Goal: Transaction & Acquisition: Obtain resource

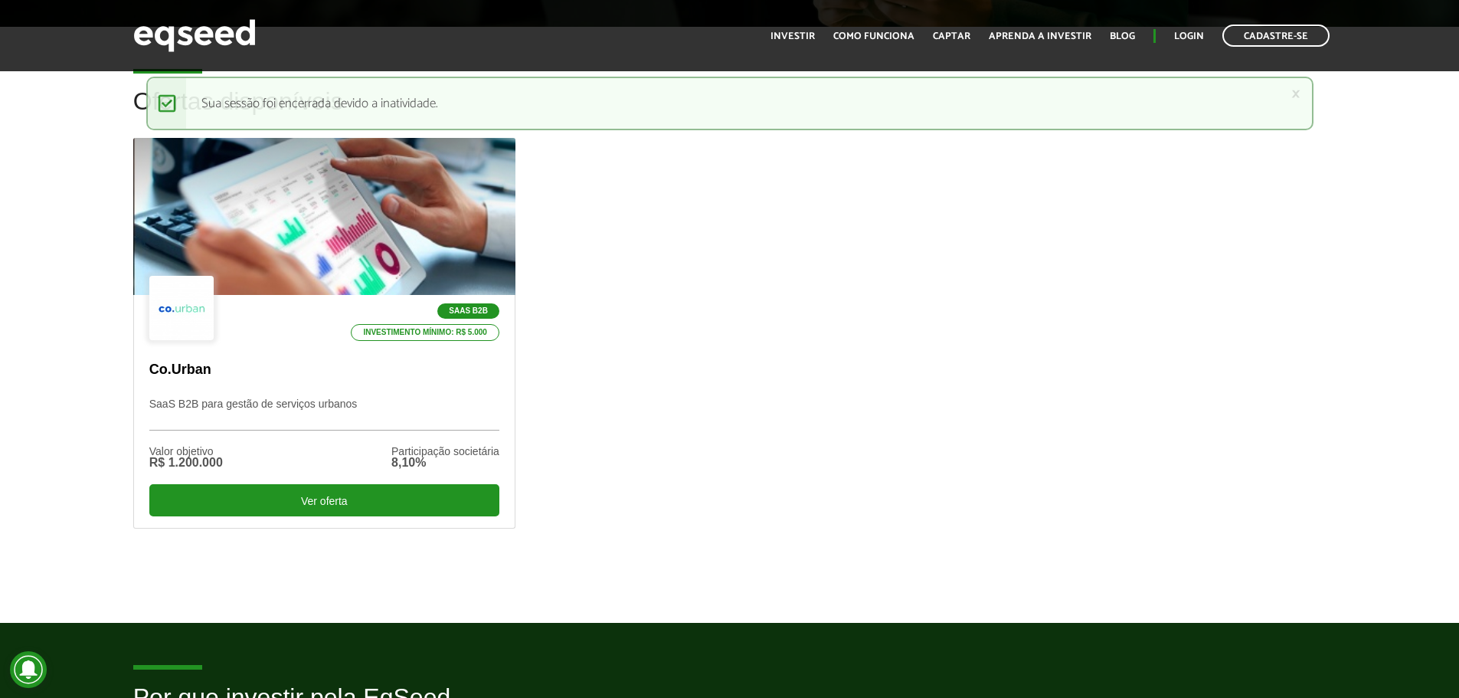
scroll to position [414, 0]
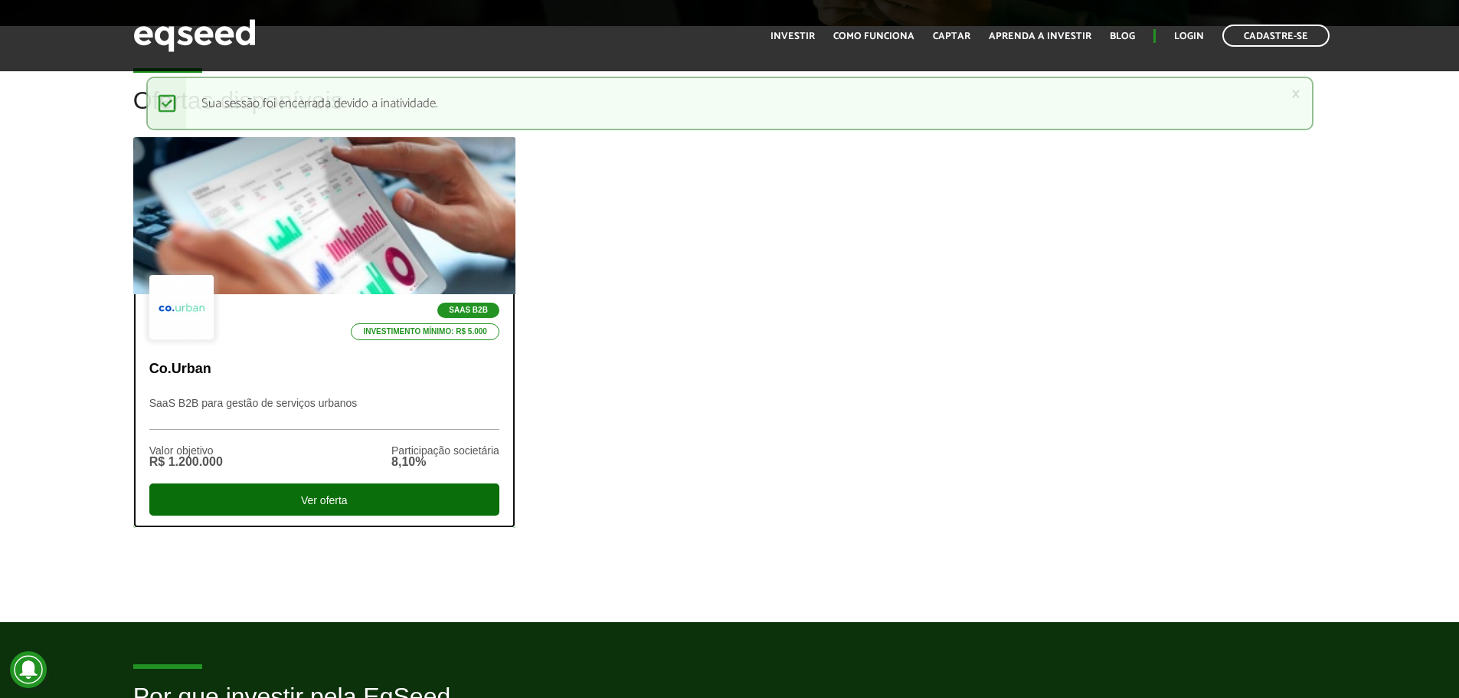
click at [417, 497] on div "Ver oferta" at bounding box center [324, 499] width 350 height 32
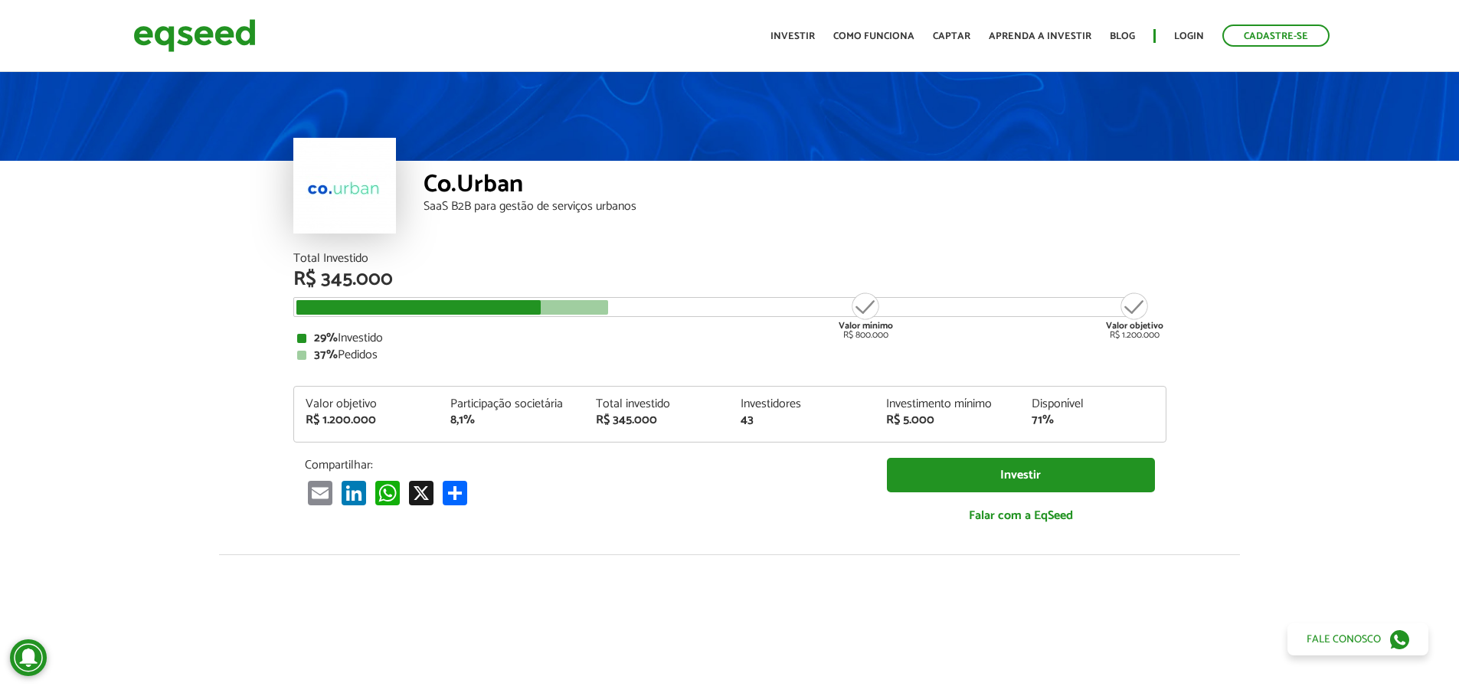
drag, startPoint x: 424, startPoint y: 319, endPoint x: 822, endPoint y: 323, distance: 398.4
click at [807, 321] on div "Total Investido R$ 345.000 Valor mínimo R$ 800.000 Valor objetivo R$ 1.200.000 …" at bounding box center [729, 307] width 873 height 109
click at [172, 44] on img at bounding box center [194, 35] width 123 height 41
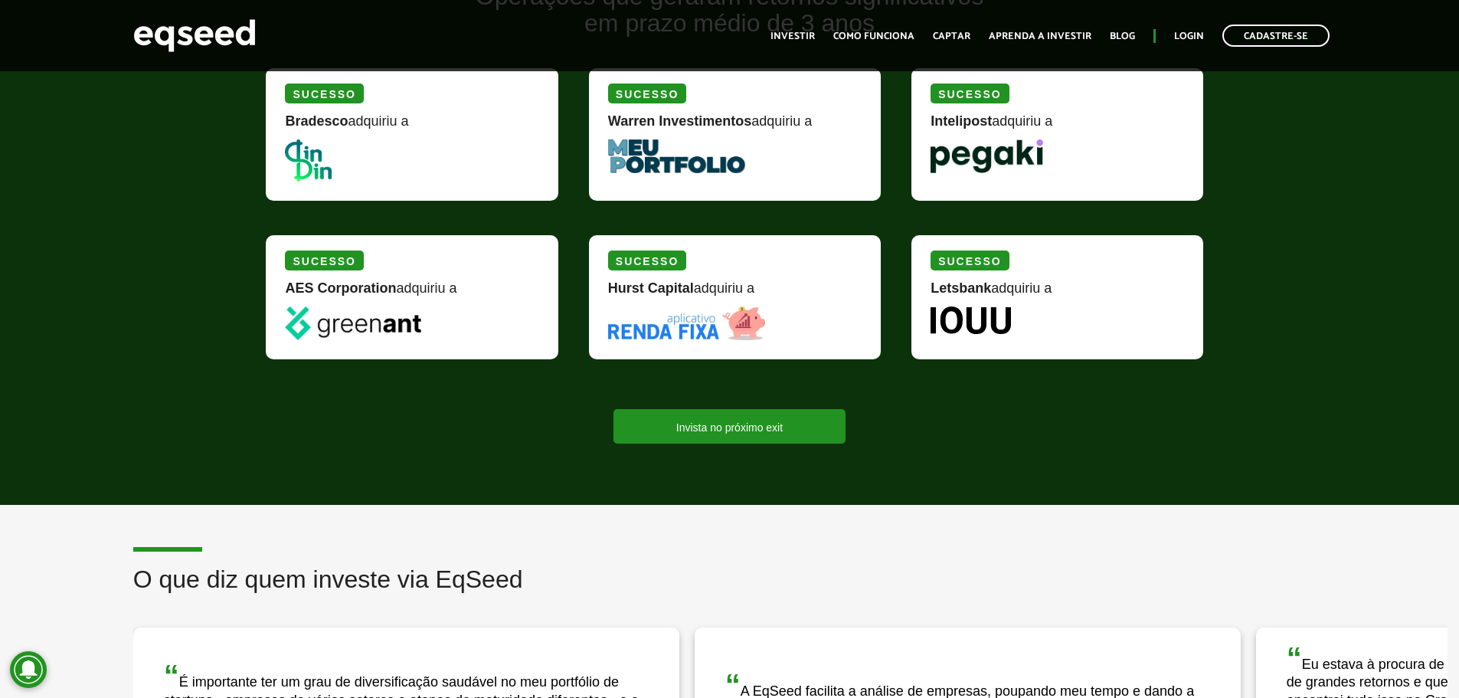
scroll to position [1930, 0]
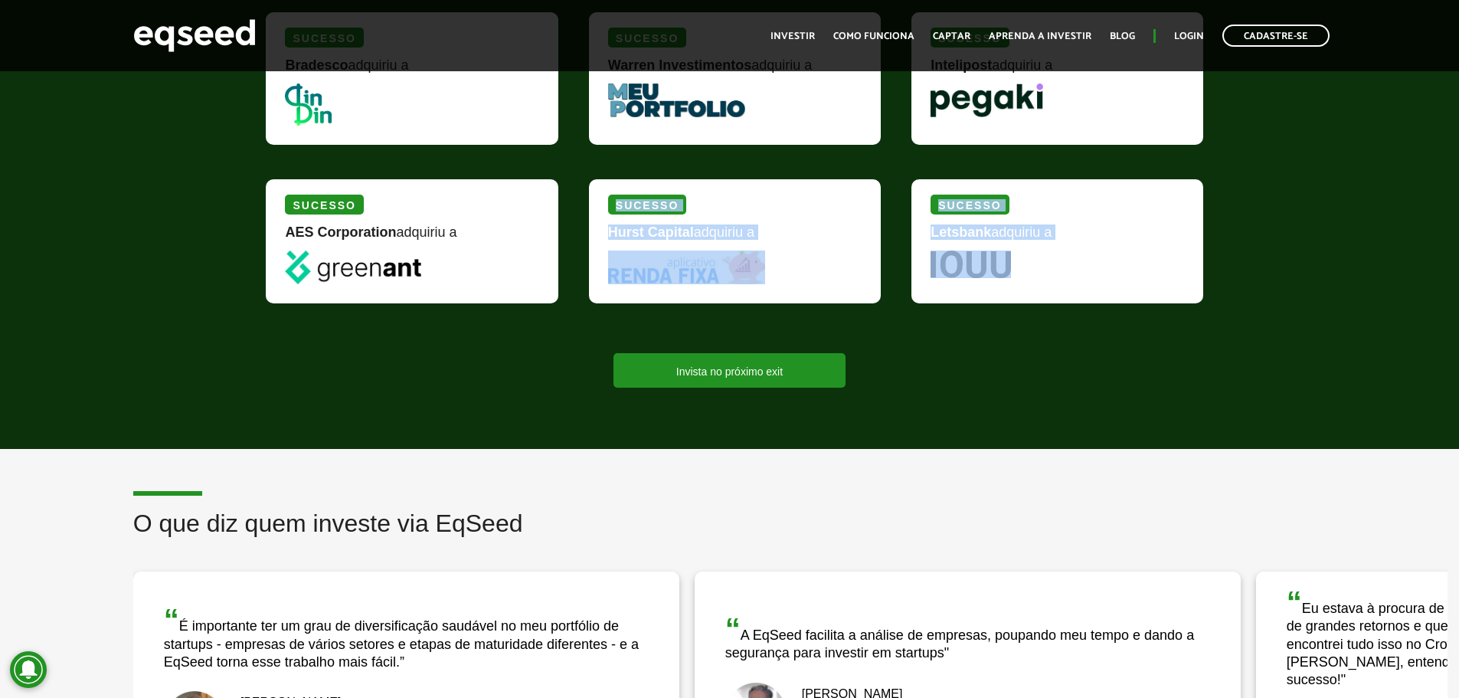
drag, startPoint x: 573, startPoint y: 271, endPoint x: 640, endPoint y: 342, distance: 97.6
click at [372, 257] on div "Sucesso Bradesco adquiriu a Sucesso Warren Investimentos adquiriu a Sucesso Int…" at bounding box center [738, 168] width 968 height 326
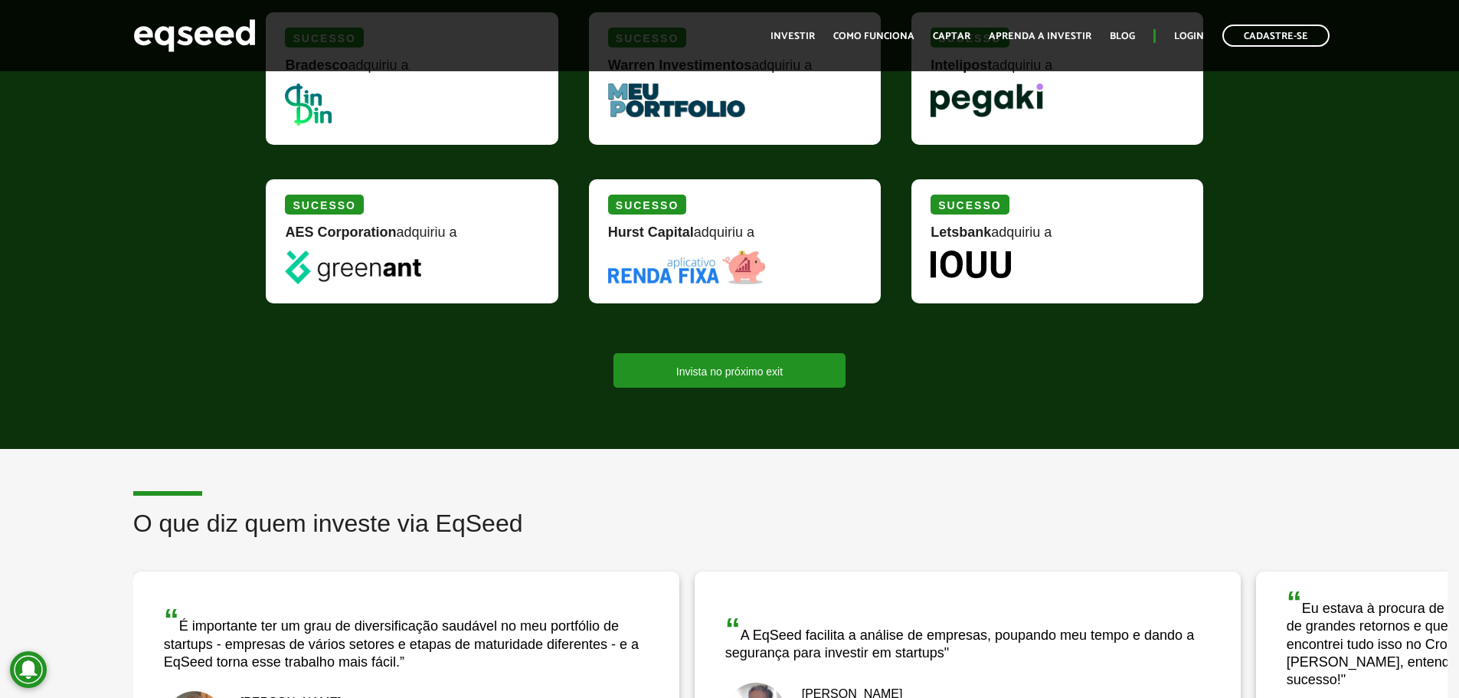
click at [850, 359] on div "Invista no próximo exit" at bounding box center [729, 370] width 950 height 34
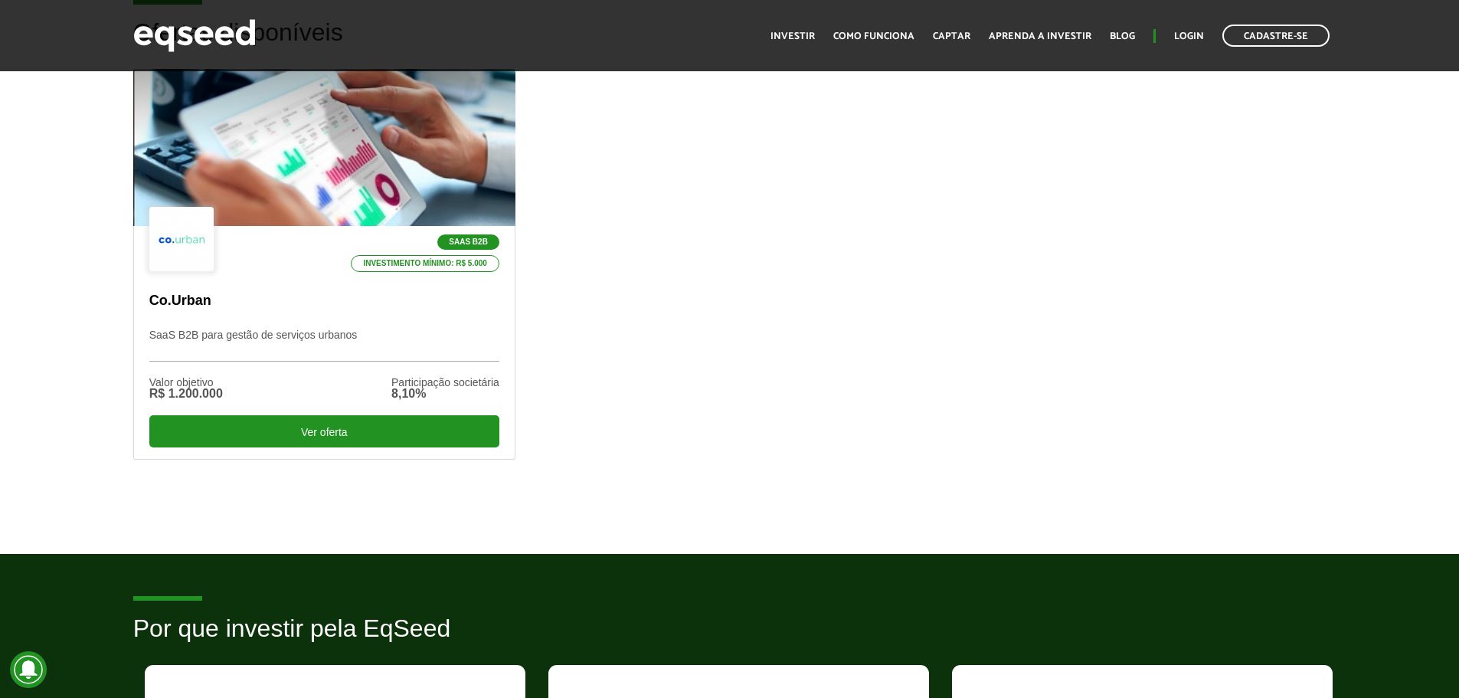
scroll to position [138, 0]
